Goal: Transaction & Acquisition: Purchase product/service

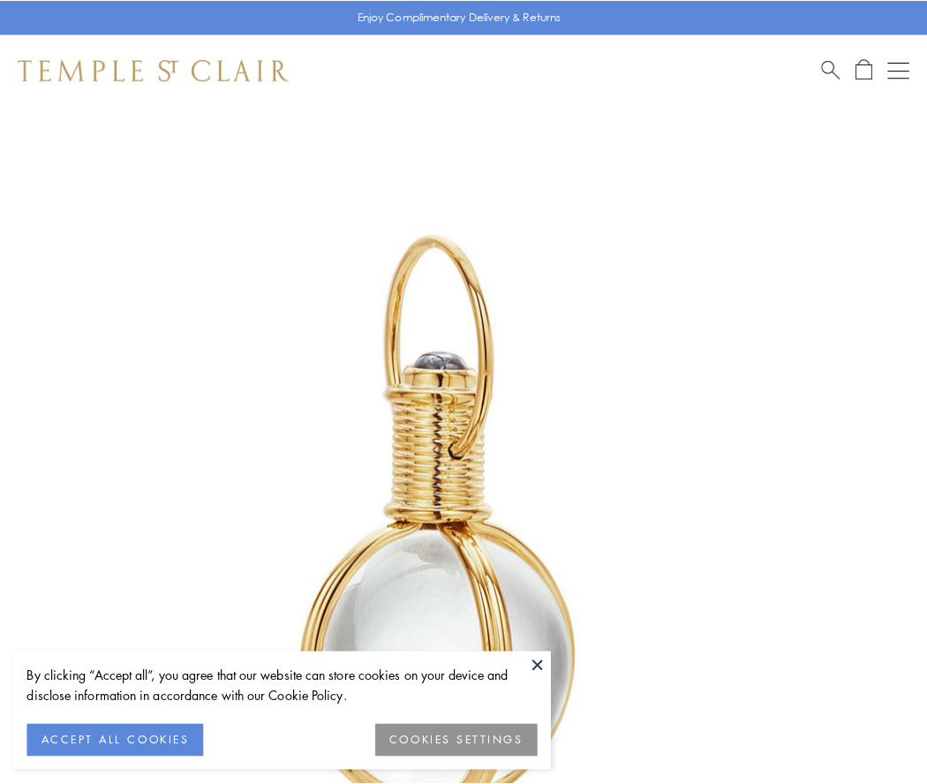
scroll to position [461, 0]
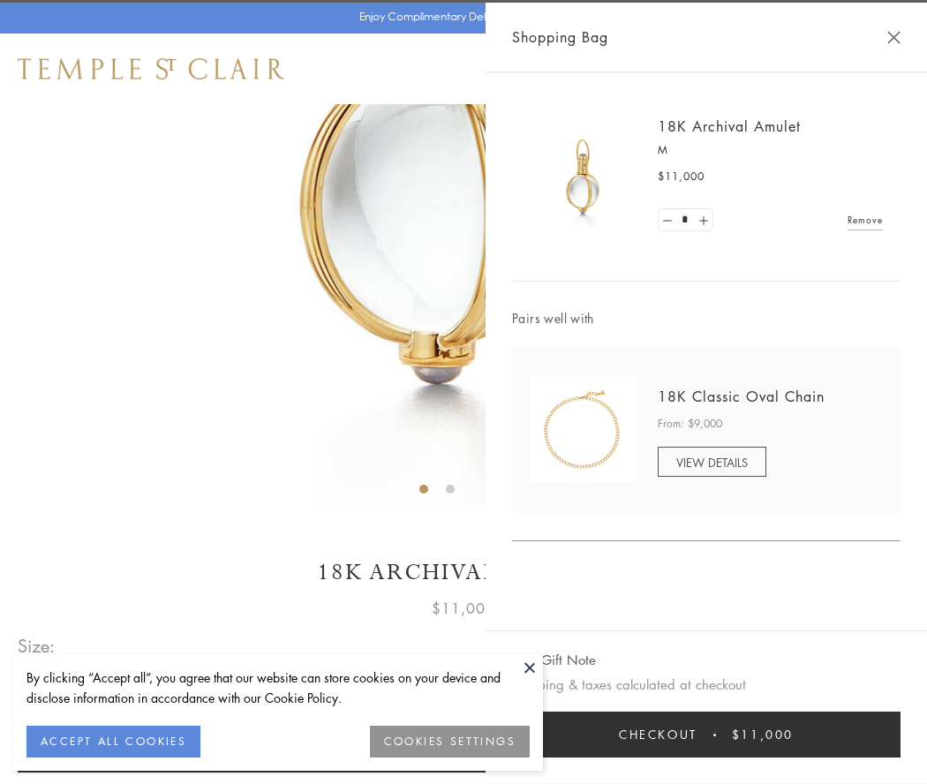
click at [706, 735] on button "Checkout $11,000" at bounding box center [706, 735] width 388 height 46
